Goal: Task Accomplishment & Management: Use online tool/utility

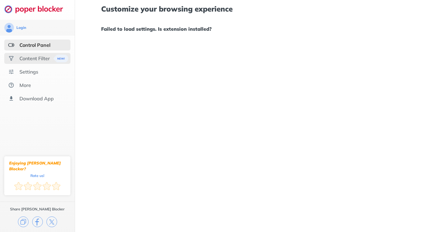
click at [31, 57] on div "Content Filter" at bounding box center [34, 58] width 30 height 6
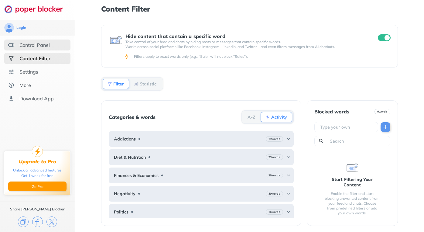
click at [32, 48] on div "Control Panel" at bounding box center [34, 45] width 30 height 6
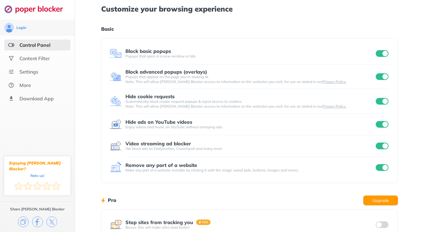
click at [382, 124] on input "checkbox" at bounding box center [381, 124] width 13 height 7
